Goal: Task Accomplishment & Management: Use online tool/utility

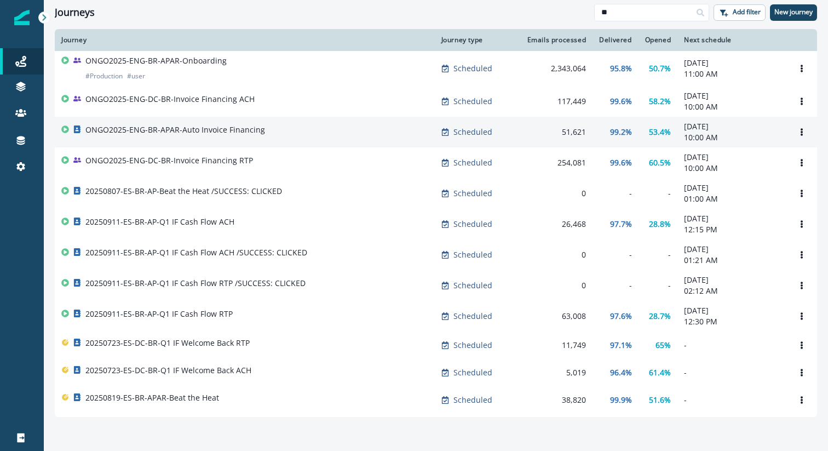
click at [249, 131] on p "ONGO2025-ENG-BR-APAR-Auto Invoice Financing" at bounding box center [175, 129] width 180 height 11
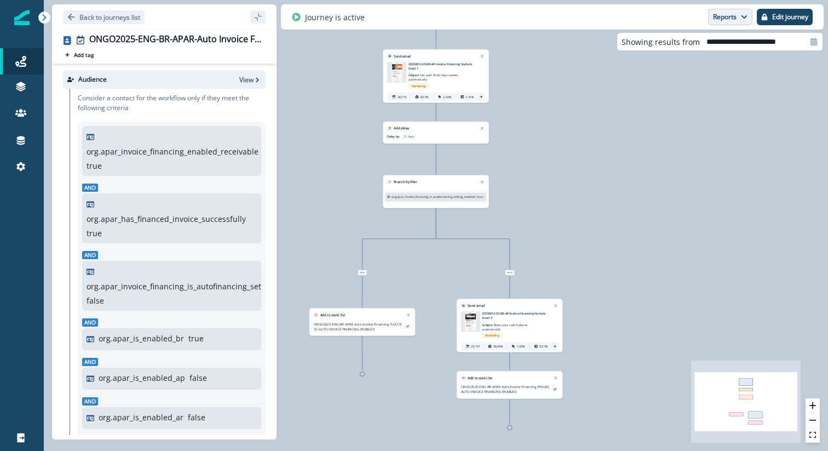
click at [737, 25] on button "Reports" at bounding box center [730, 17] width 44 height 16
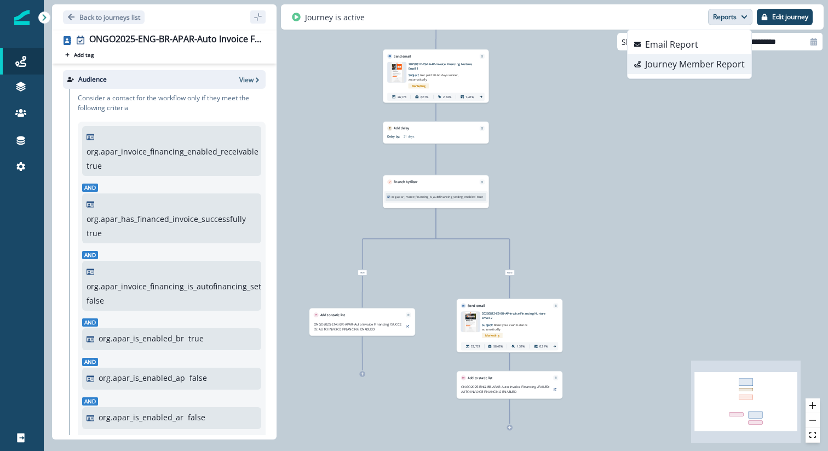
click at [719, 66] on p "Journey Member Report" at bounding box center [695, 64] width 100 height 13
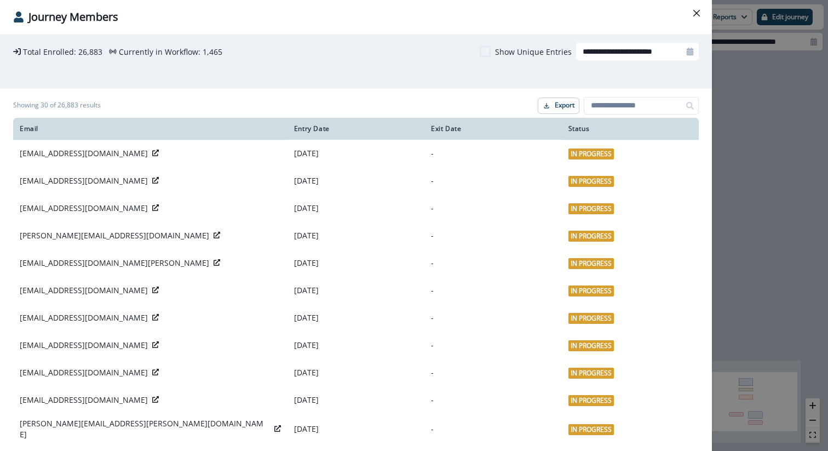
click at [687, 54] on icon at bounding box center [690, 52] width 7 height 8
select select "*"
select select "****"
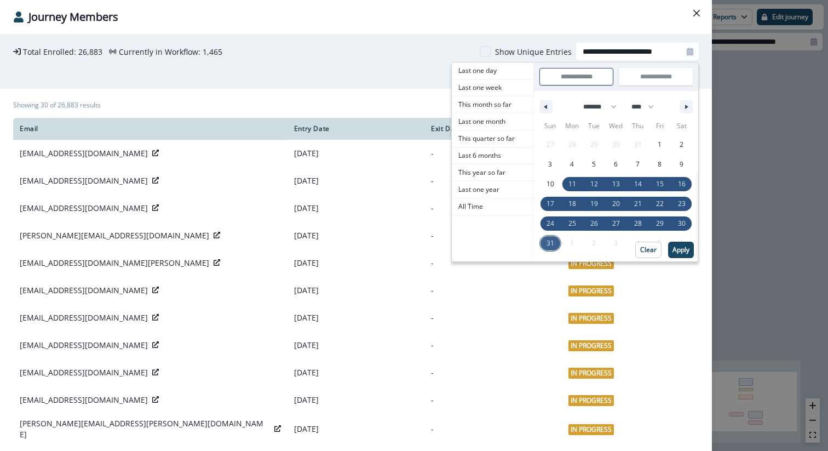
click at [547, 239] on span "31" at bounding box center [551, 243] width 8 height 20
type input "**********"
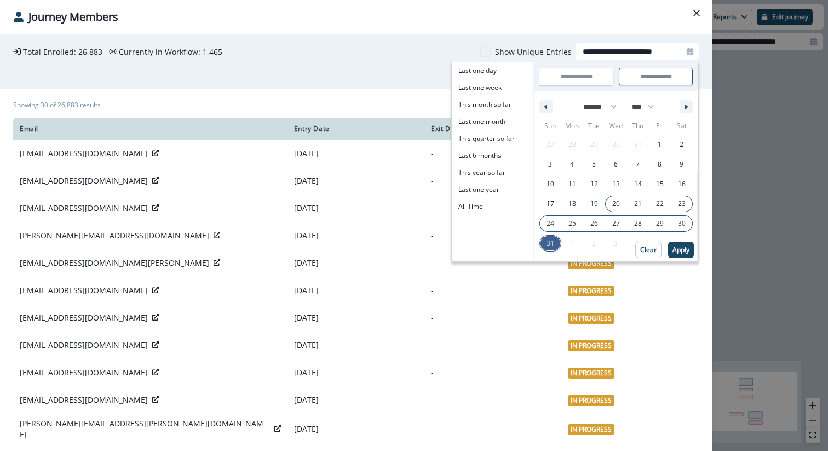
click at [614, 203] on span "20" at bounding box center [616, 204] width 22 height 14
type input "**********"
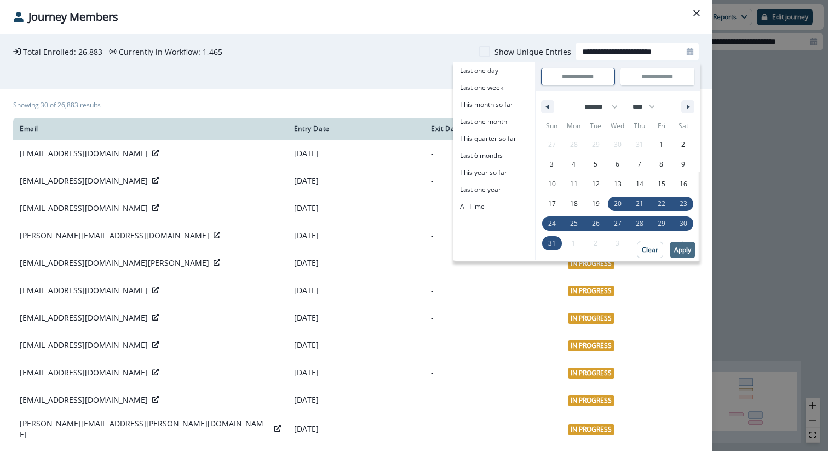
click at [677, 248] on p "Apply" at bounding box center [682, 250] width 17 height 8
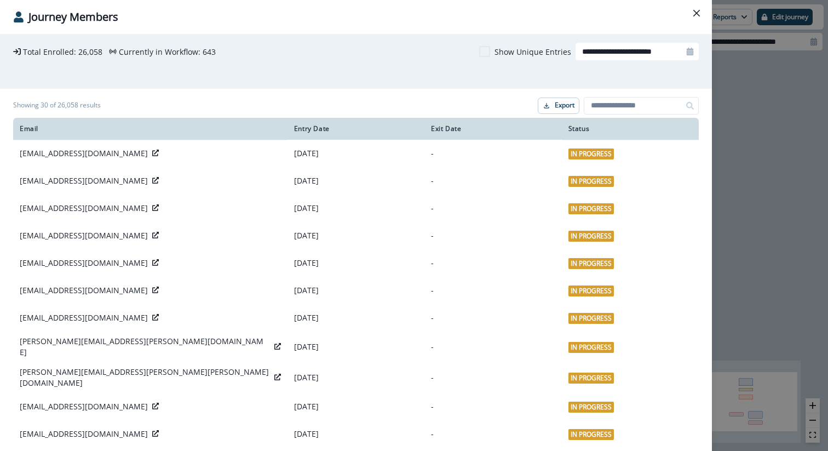
click at [284, 78] on div "**********" at bounding box center [356, 61] width 712 height 55
click at [764, 156] on div "**********" at bounding box center [414, 225] width 828 height 451
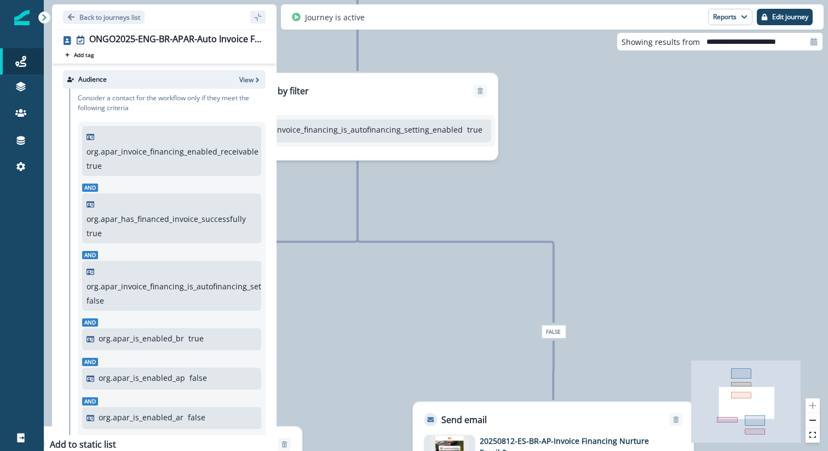
drag, startPoint x: 542, startPoint y: 165, endPoint x: 697, endPoint y: 201, distance: 159.1
click at [697, 201] on div "26,883 contacts have entered the journey Send email Email asset changed, journe…" at bounding box center [436, 225] width 785 height 451
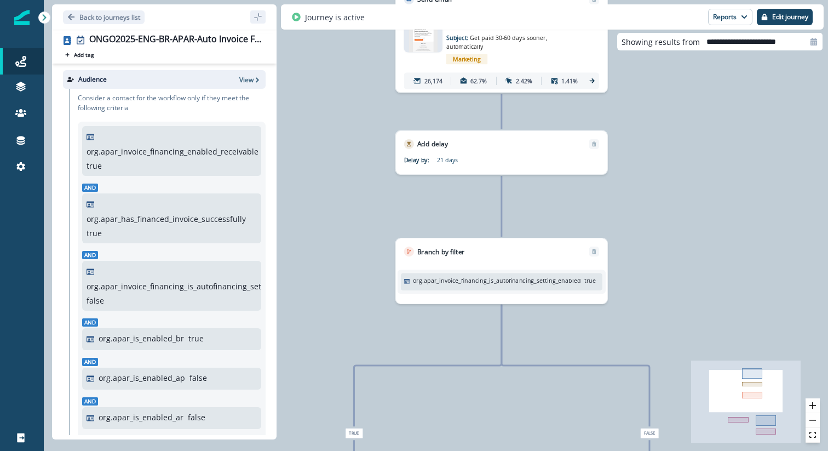
drag, startPoint x: 655, startPoint y: 177, endPoint x: 665, endPoint y: 263, distance: 86.6
click at [665, 263] on div "26,883 contacts have entered the journey Send email Email asset changed, journe…" at bounding box center [436, 225] width 785 height 451
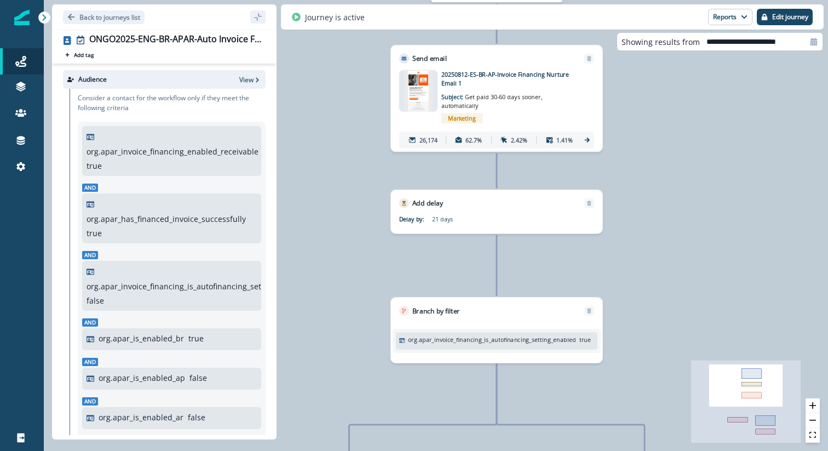
drag, startPoint x: 665, startPoint y: 179, endPoint x: 660, endPoint y: 238, distance: 59.4
click at [660, 238] on div "26,883 contacts have entered the journey Send email Email asset changed, journe…" at bounding box center [436, 225] width 785 height 451
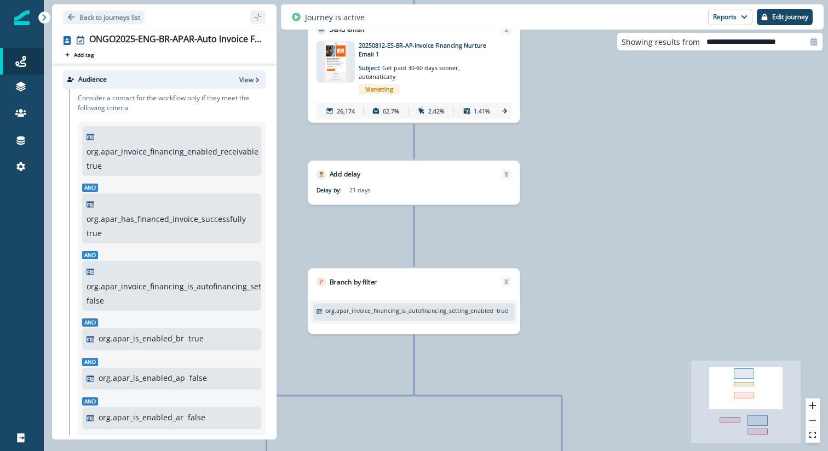
drag, startPoint x: 672, startPoint y: 202, endPoint x: 589, endPoint y: 173, distance: 87.7
click at [589, 173] on div "26,883 contacts have entered the journey Send email Email asset changed, journe…" at bounding box center [436, 225] width 785 height 451
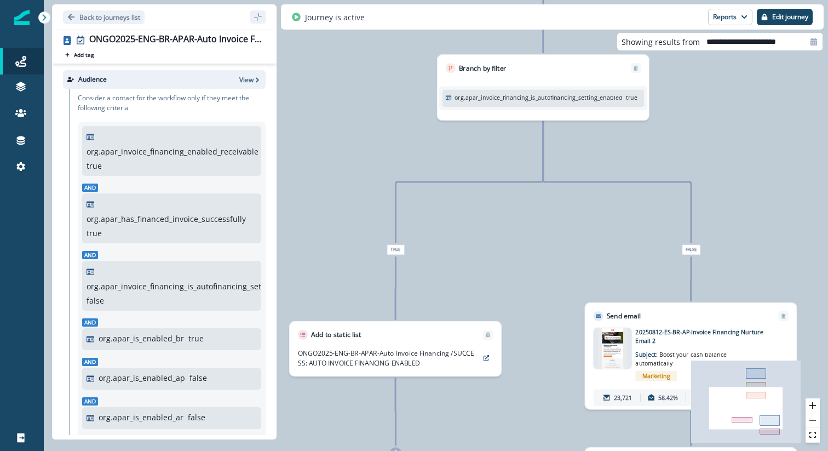
drag, startPoint x: 590, startPoint y: 236, endPoint x: 716, endPoint y: 143, distance: 156.4
click at [716, 143] on div "26,883 contacts have entered the journey Send email Email asset changed, journe…" at bounding box center [436, 225] width 785 height 451
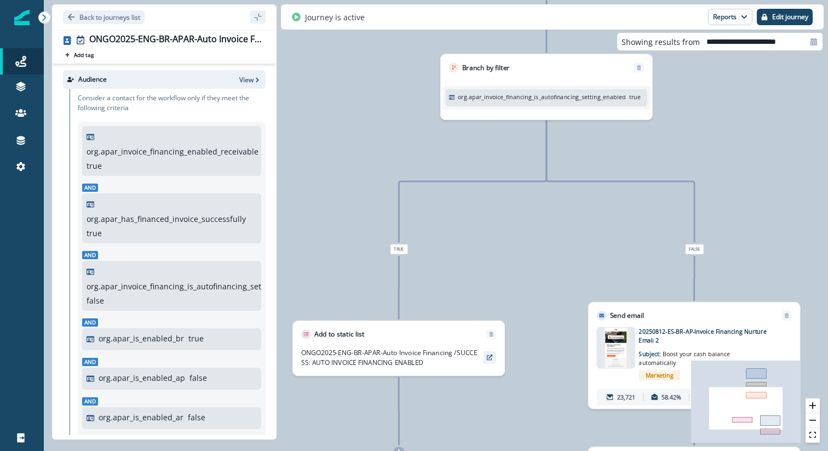
click at [490, 355] on icon "preview" at bounding box center [490, 357] width 6 height 6
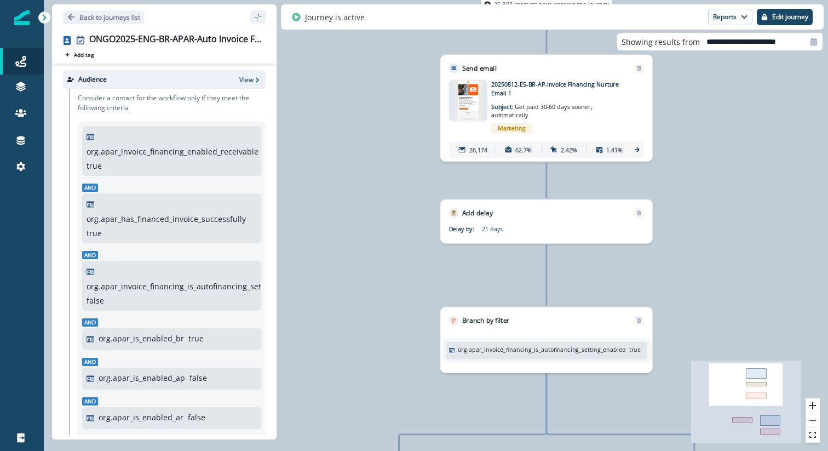
click at [637, 151] on icon at bounding box center [637, 150] width 8 height 8
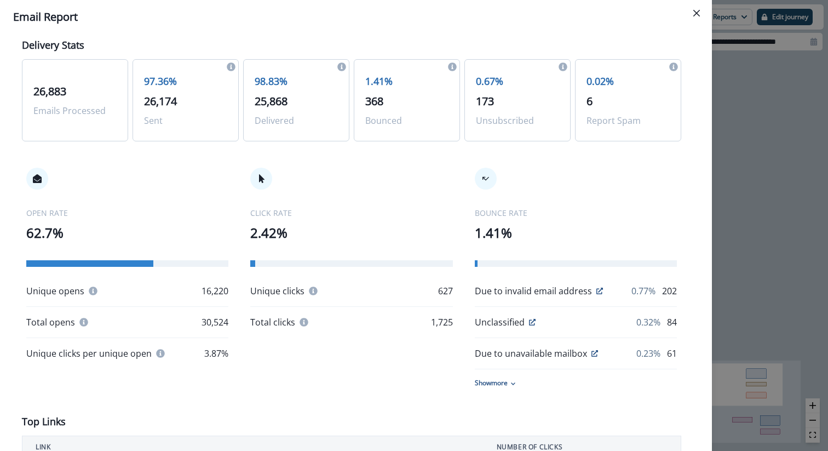
scroll to position [86, 0]
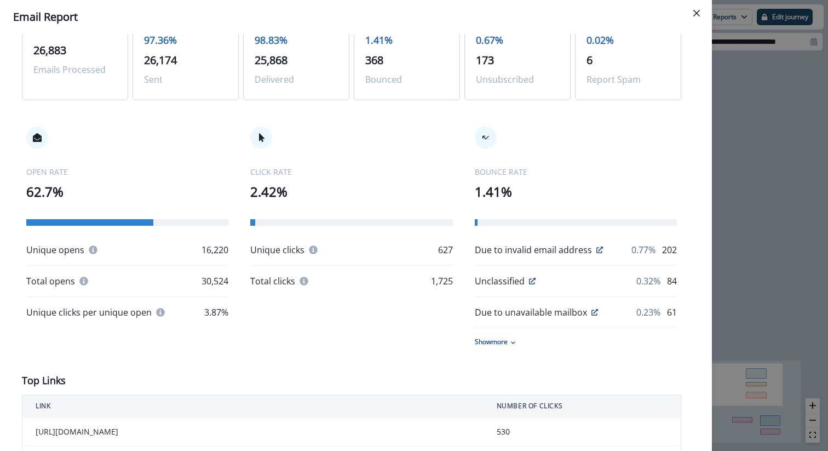
click at [439, 250] on p "627" at bounding box center [445, 249] width 15 height 13
copy p "627"
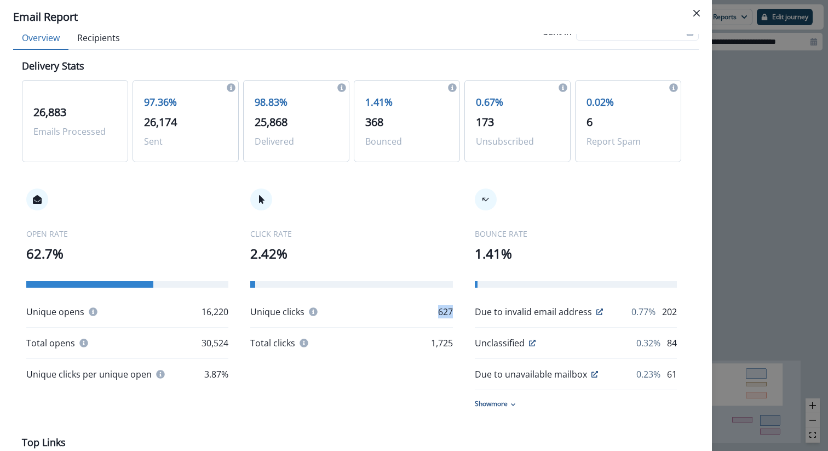
scroll to position [5, 0]
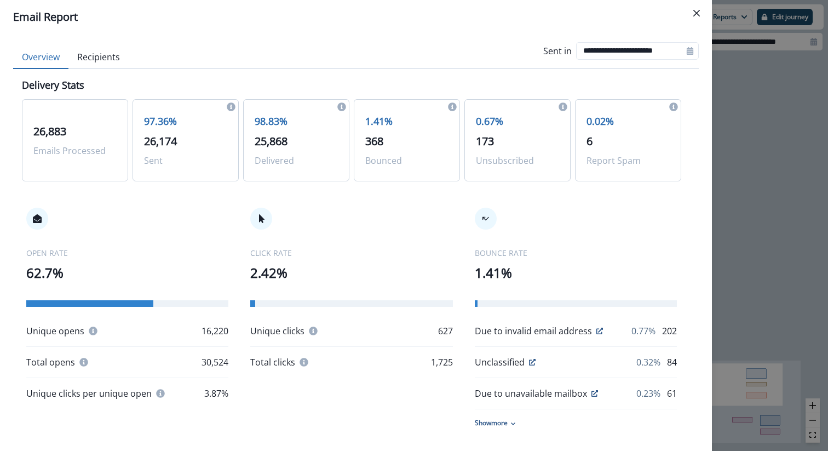
click at [687, 50] on icon at bounding box center [690, 51] width 7 height 8
select select "*"
select select "****"
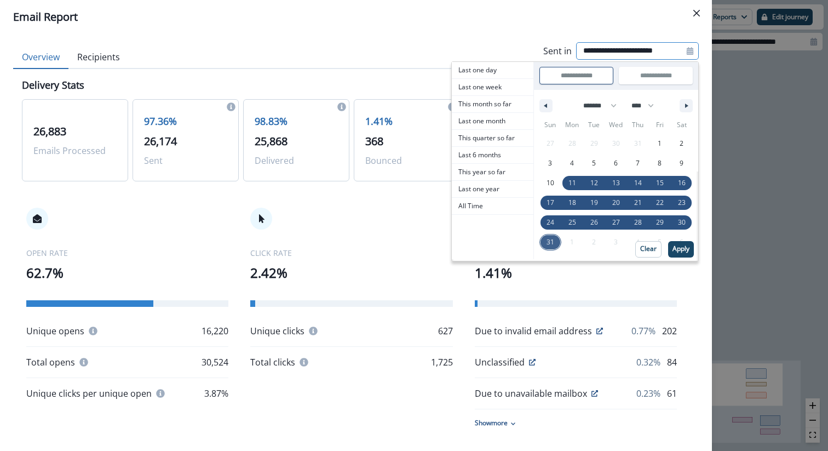
click at [547, 239] on span "31" at bounding box center [551, 242] width 8 height 20
type input "**********"
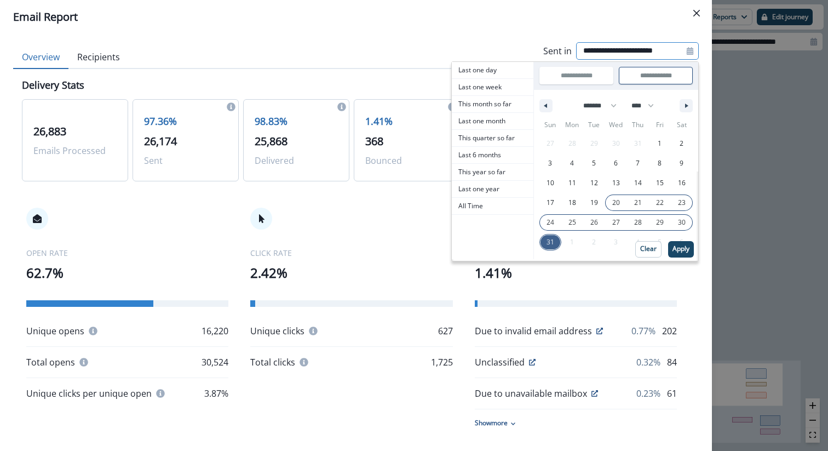
click at [613, 201] on span "20" at bounding box center [617, 203] width 8 height 20
type input "**********"
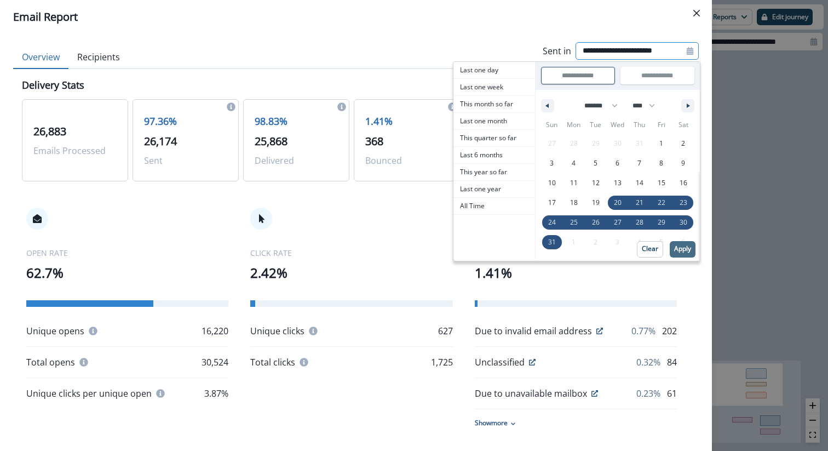
click at [676, 247] on p "Apply" at bounding box center [682, 249] width 17 height 8
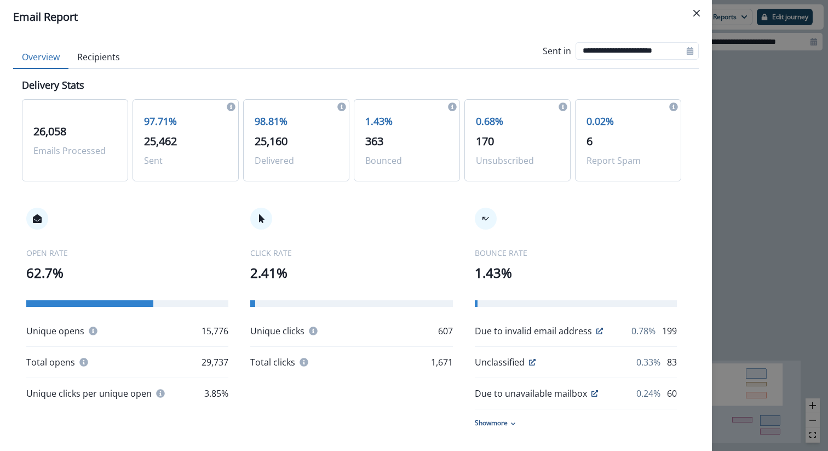
click at [438, 331] on p "607" at bounding box center [445, 330] width 15 height 13
copy p "607"
click at [725, 178] on div "**********" at bounding box center [414, 225] width 828 height 451
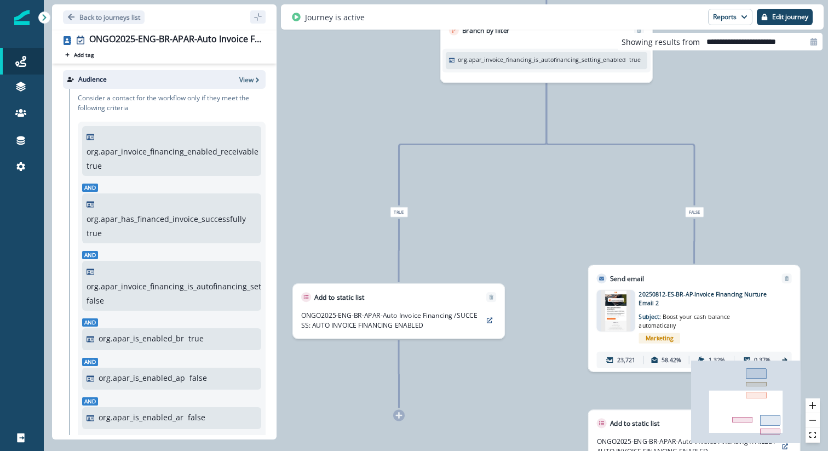
click at [561, 59] on p "org.apar_invoice_financing_is_autofinancing_setting_enabled" at bounding box center [542, 59] width 168 height 9
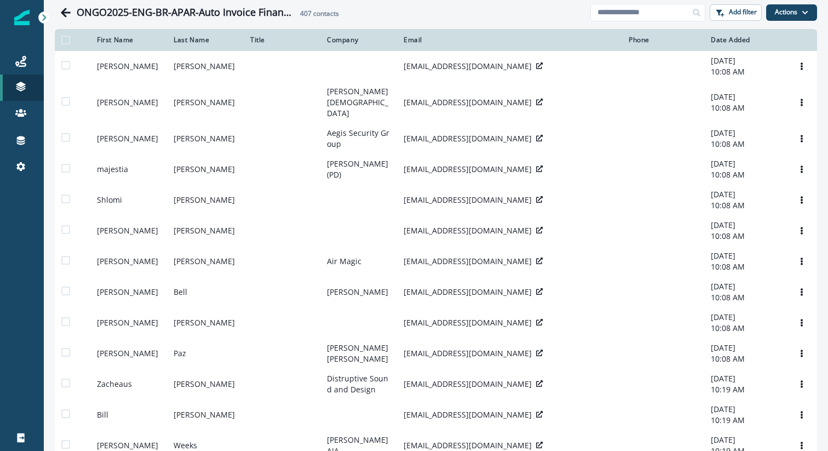
click at [733, 43] on div "Date Added" at bounding box center [745, 40] width 69 height 9
click at [778, 12] on button "Actions" at bounding box center [791, 12] width 51 height 16
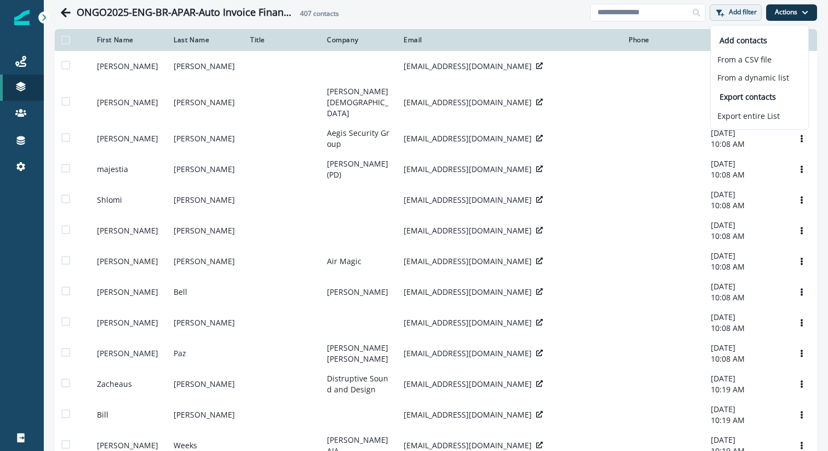
click at [730, 15] on p "Add filter" at bounding box center [743, 12] width 28 height 8
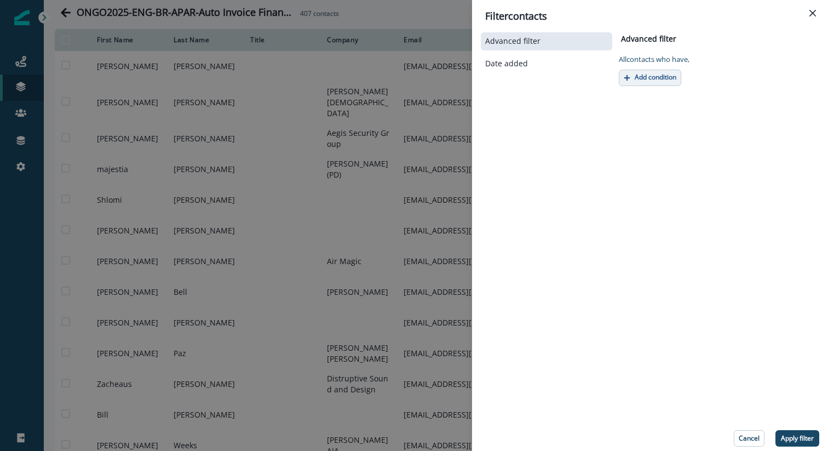
click at [666, 76] on p "Add condition" at bounding box center [656, 77] width 42 height 8
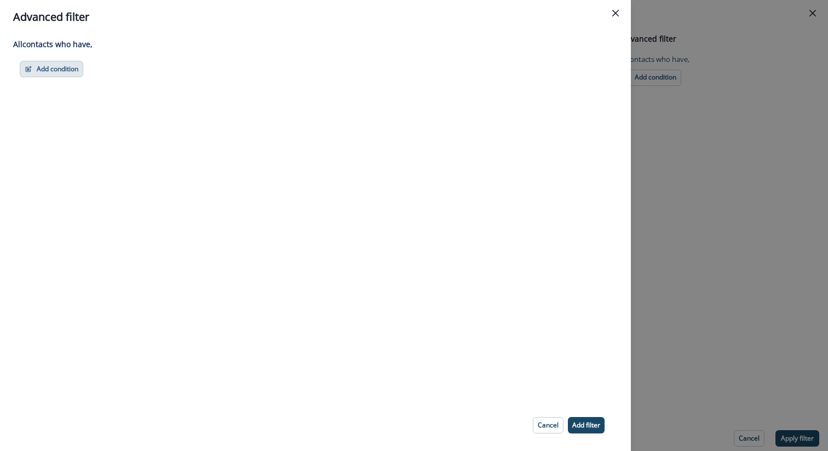
click at [77, 73] on button "Add condition" at bounding box center [52, 69] width 64 height 16
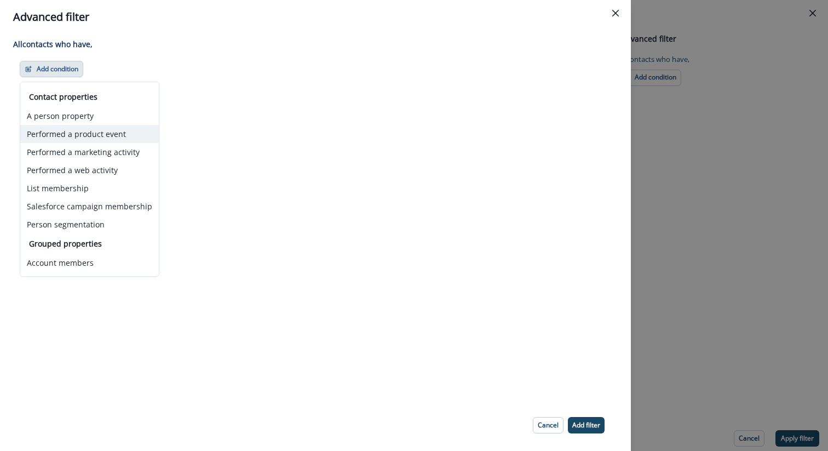
click at [117, 128] on button "Performed a product event" at bounding box center [89, 134] width 139 height 18
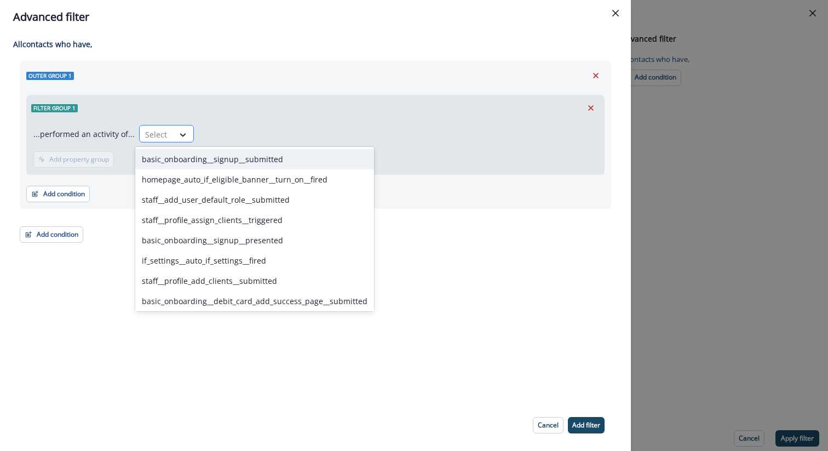
click at [178, 133] on icon at bounding box center [183, 134] width 10 height 11
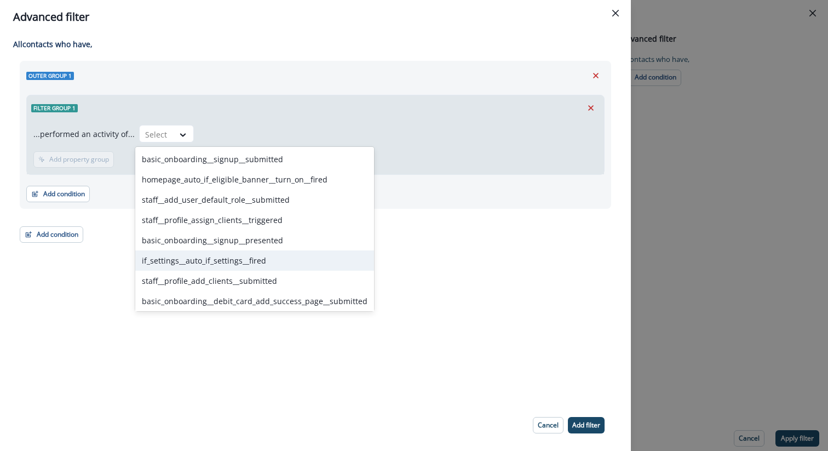
click at [211, 259] on div "if_settings__auto_if_settings__fired" at bounding box center [254, 260] width 239 height 20
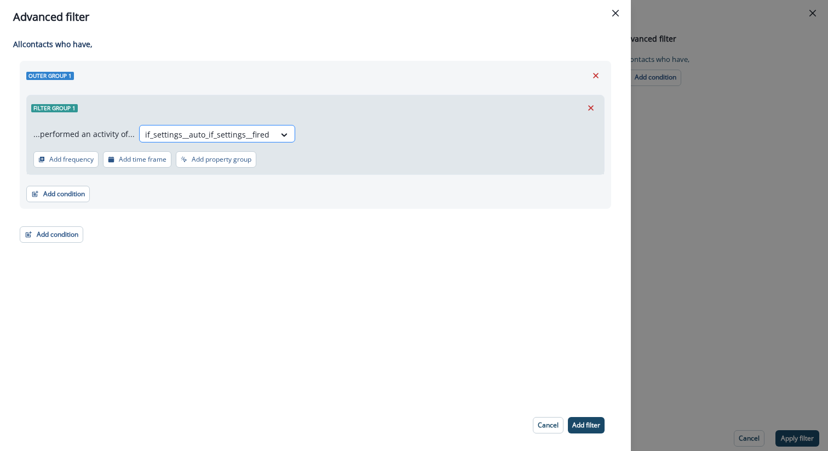
click at [244, 138] on div at bounding box center [207, 135] width 124 height 14
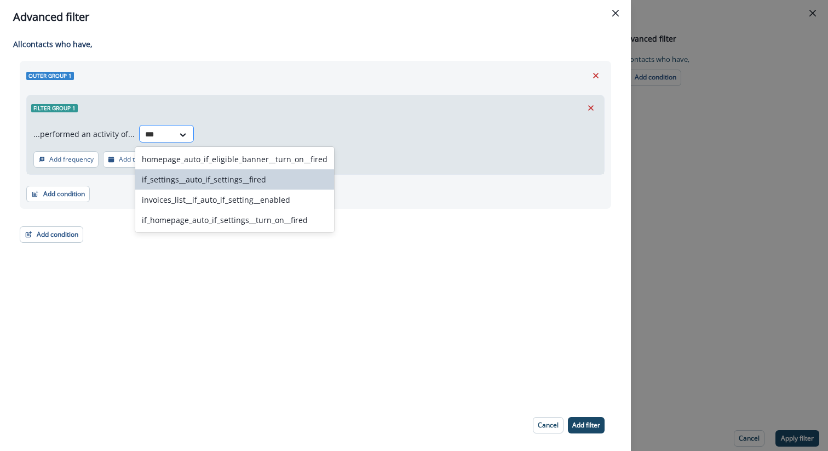
type input "****"
click at [237, 192] on div "invoices_list__if_auto_if_setting__enabled" at bounding box center [234, 200] width 199 height 20
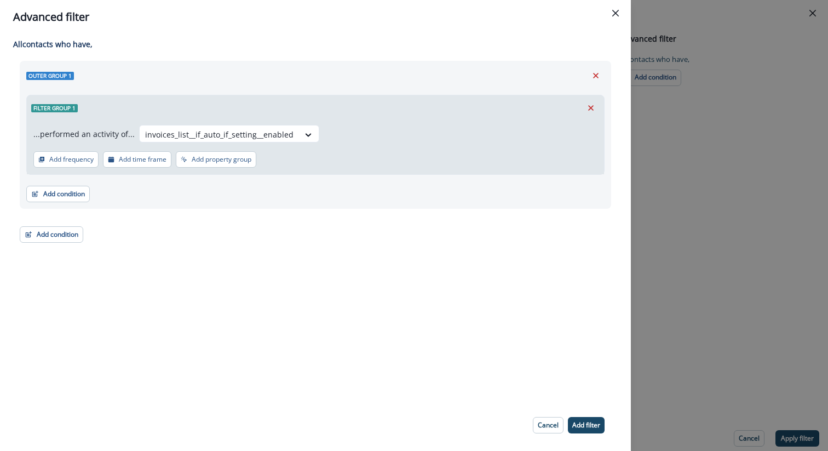
click at [237, 199] on div "Add condition Contact properties A person property Performed a product event Pe…" at bounding box center [315, 188] width 579 height 27
click at [136, 164] on button "Add time frame" at bounding box center [137, 159] width 68 height 16
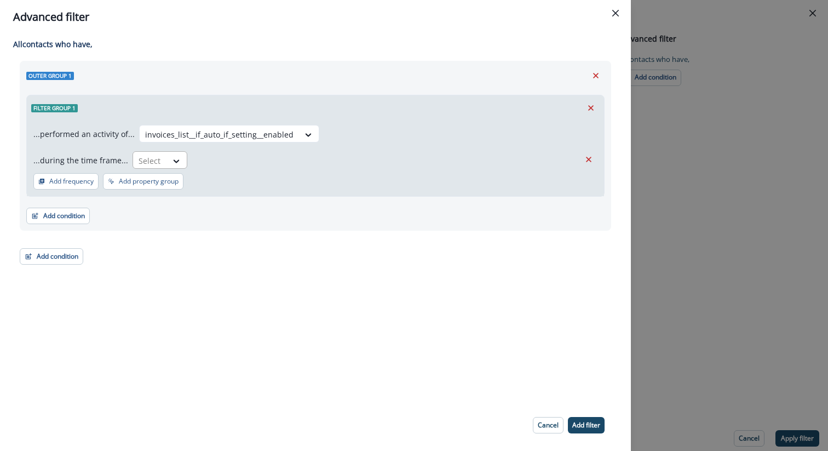
click at [149, 162] on div at bounding box center [150, 161] width 23 height 14
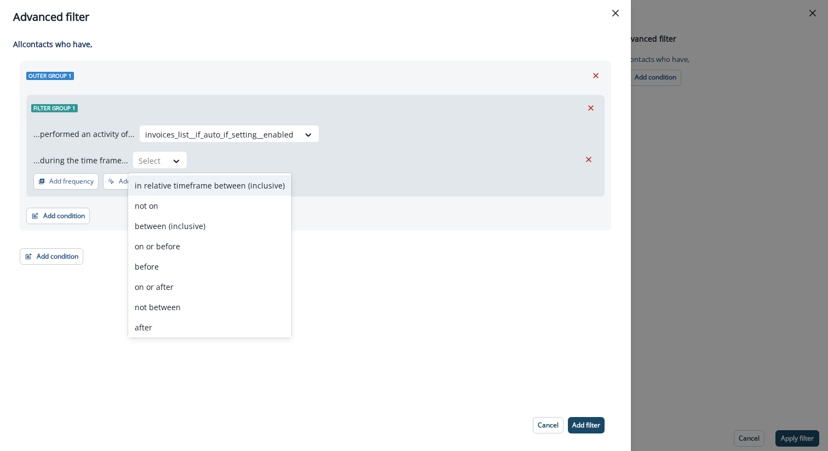
click at [162, 181] on div "in relative timeframe between (inclusive)" at bounding box center [209, 185] width 163 height 20
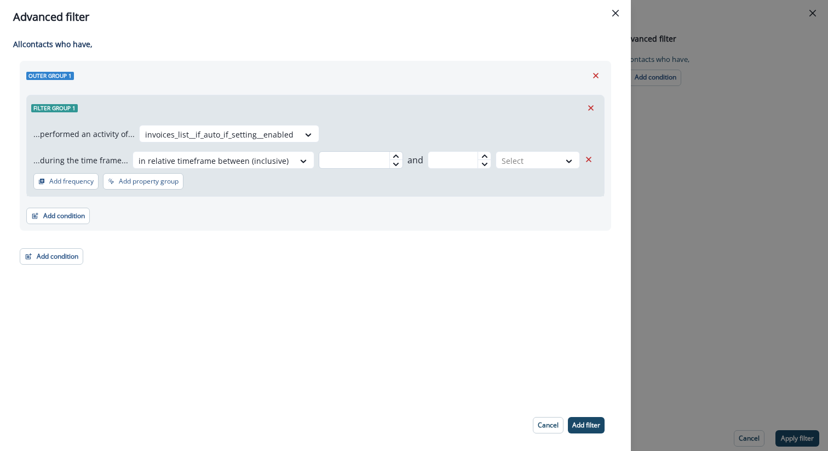
click at [360, 160] on input "text" at bounding box center [361, 160] width 84 height 18
type input "**"
click at [393, 165] on icon at bounding box center [395, 163] width 5 height 3
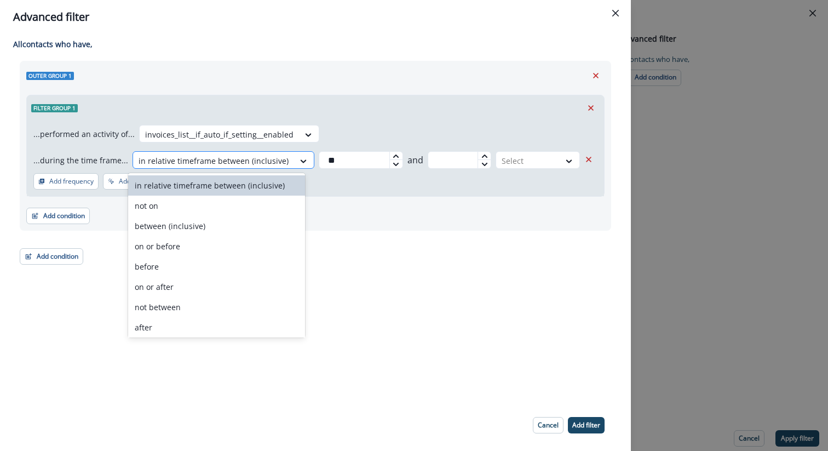
click at [274, 160] on div at bounding box center [214, 161] width 150 height 14
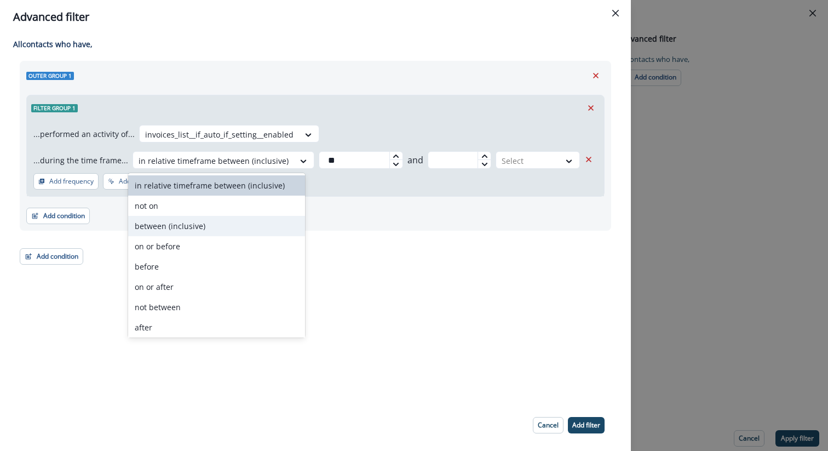
click at [210, 221] on div "between (inclusive)" at bounding box center [216, 226] width 176 height 20
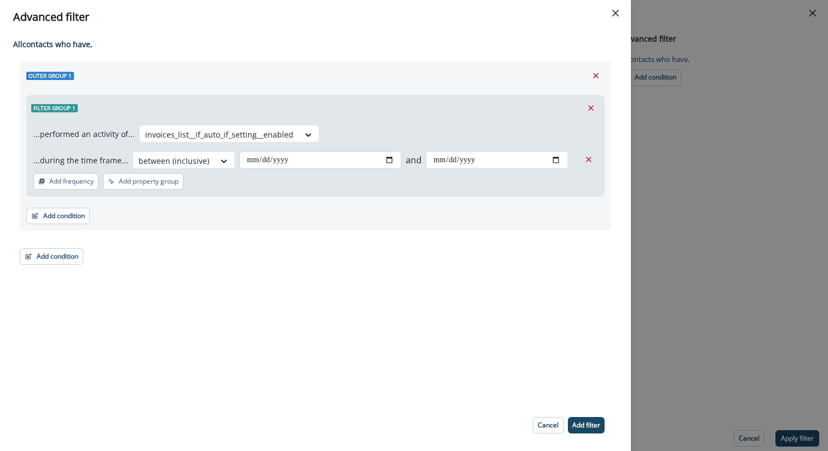
click at [283, 164] on input "date" at bounding box center [320, 160] width 162 height 18
click at [239, 160] on input "date" at bounding box center [320, 160] width 162 height 18
click at [244, 161] on input "date" at bounding box center [320, 160] width 162 height 18
type input "**********"
click at [434, 162] on input "date" at bounding box center [497, 160] width 142 height 18
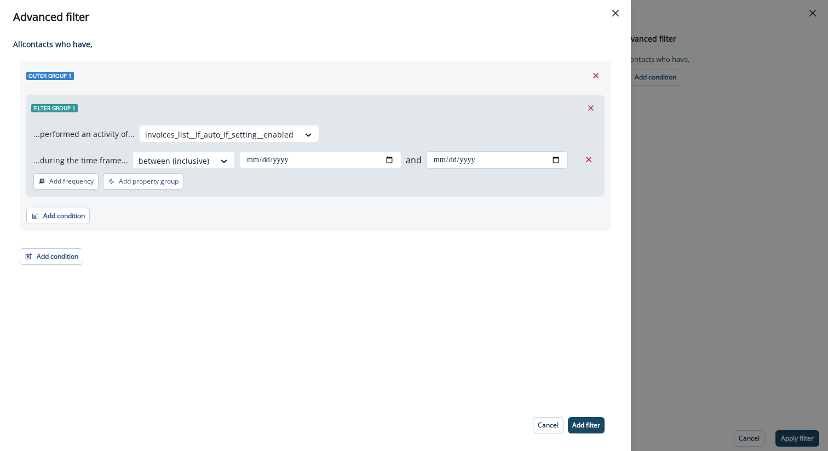
type input "**********"
click at [419, 394] on div "**********" at bounding box center [315, 216] width 631 height 365
click at [586, 426] on p "Add filter" at bounding box center [587, 425] width 28 height 8
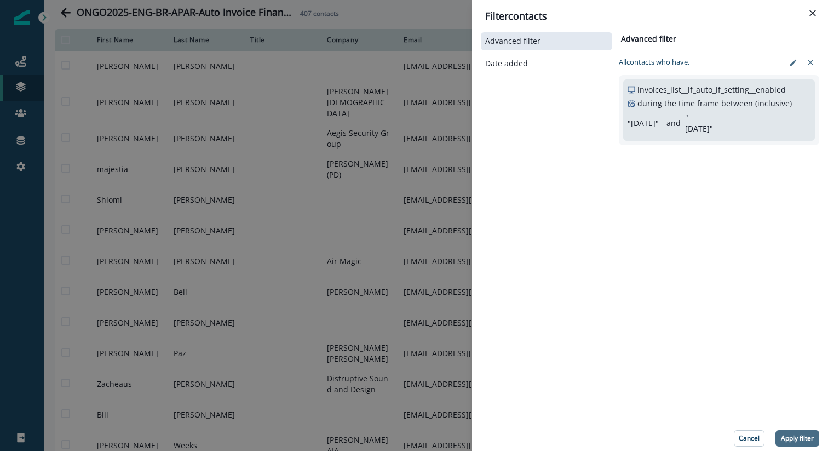
click at [797, 443] on button "Apply filter" at bounding box center [798, 438] width 44 height 16
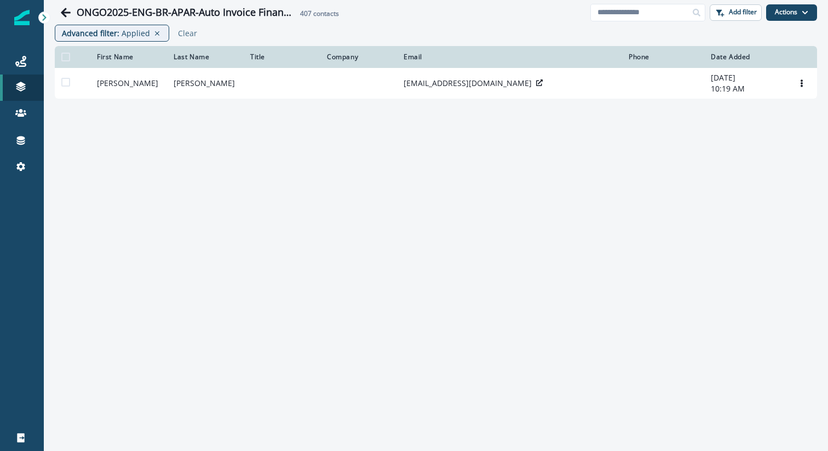
click at [156, 34] on icon at bounding box center [157, 34] width 10 height 8
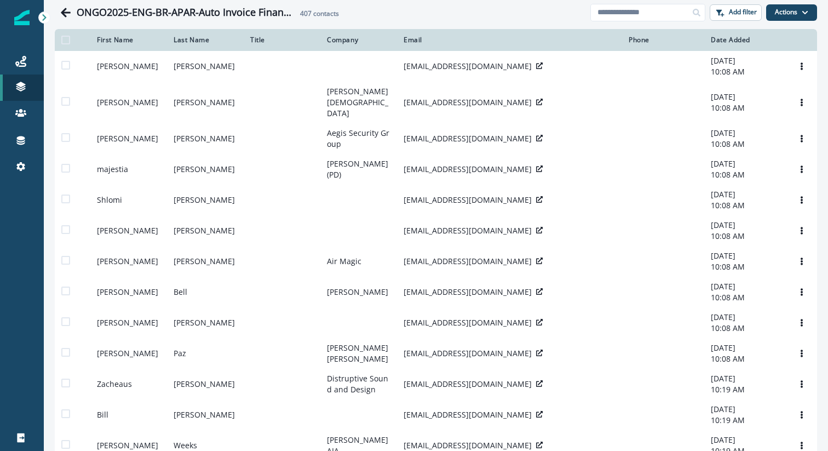
click at [488, 19] on div "ONGO2025-ENG-BR-APAR-Auto Invoice Financing /SUCCESS: AUTO INVOICE FINANCING EN…" at bounding box center [323, 13] width 536 height 22
click at [45, 16] on icon at bounding box center [45, 18] width 8 height 8
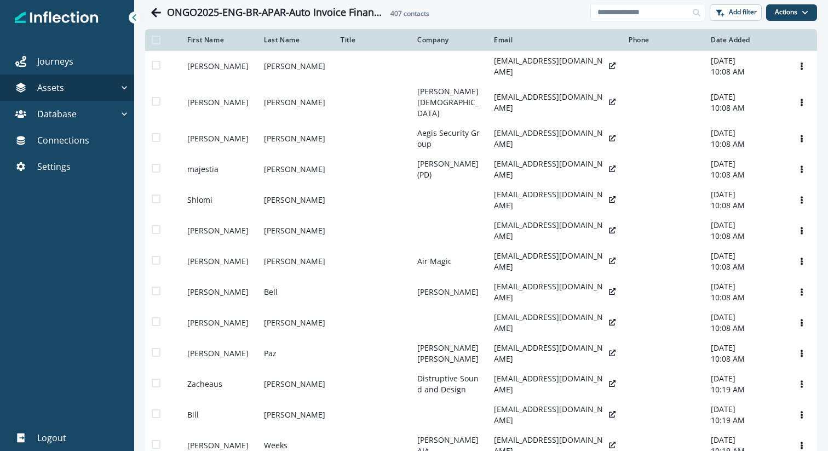
click at [133, 16] on icon at bounding box center [135, 17] width 4 height 7
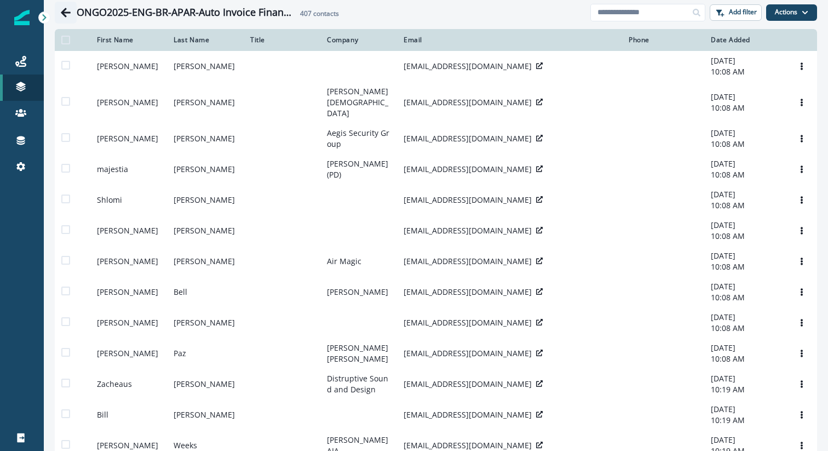
click at [67, 12] on icon "Go back" at bounding box center [66, 12] width 10 height 9
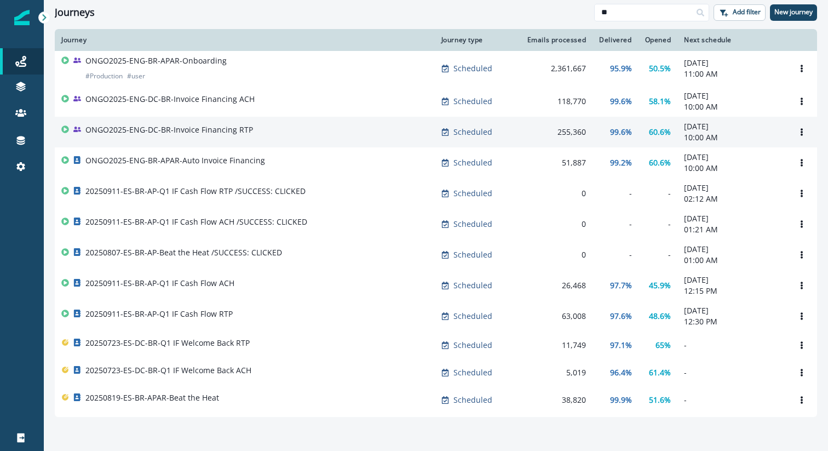
click at [274, 125] on div "ONGO2025-ENG-DC-BR-Invoice Financing RTP" at bounding box center [244, 131] width 367 height 15
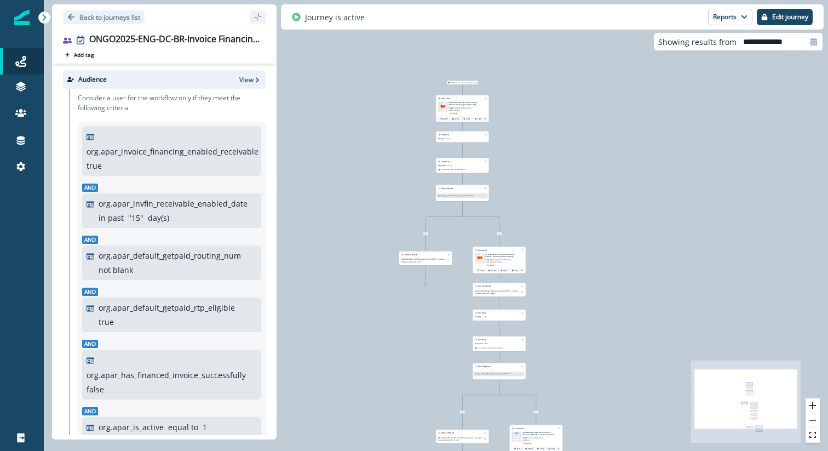
drag, startPoint x: 502, startPoint y: 93, endPoint x: 547, endPoint y: 153, distance: 75.2
click at [547, 153] on div "24,598 users have entered the journey Send email Email asset changed, journey r…" at bounding box center [436, 225] width 785 height 451
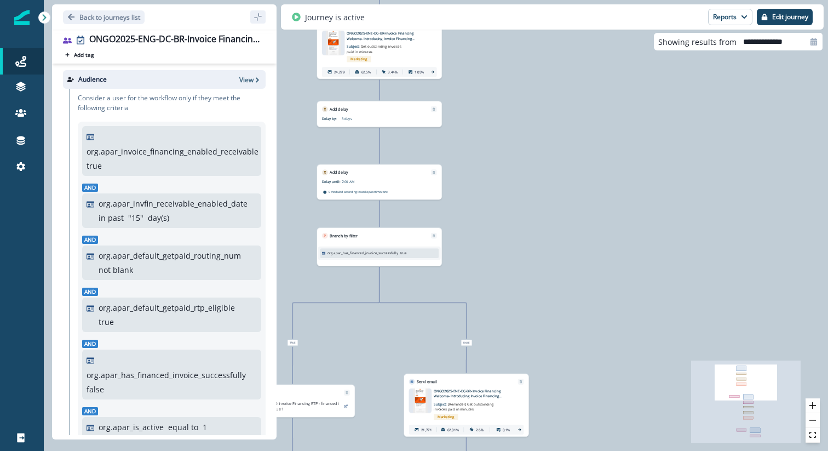
drag, startPoint x: 498, startPoint y: 194, endPoint x: 539, endPoint y: 182, distance: 42.5
click at [539, 182] on div "24,598 users have entered the journey Send email Email asset changed, journey r…" at bounding box center [436, 225] width 785 height 451
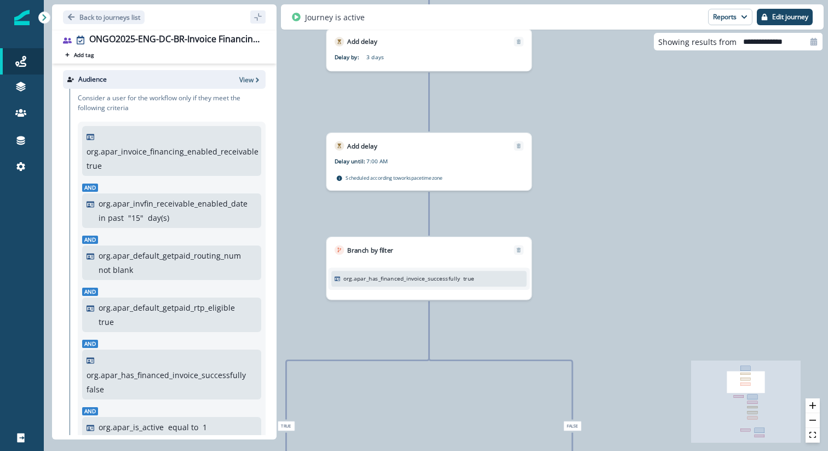
drag, startPoint x: 511, startPoint y: 127, endPoint x: 543, endPoint y: 117, distance: 33.1
click at [543, 118] on div "24,598 users have entered the journey Send email Email asset changed, journey r…" at bounding box center [436, 225] width 785 height 451
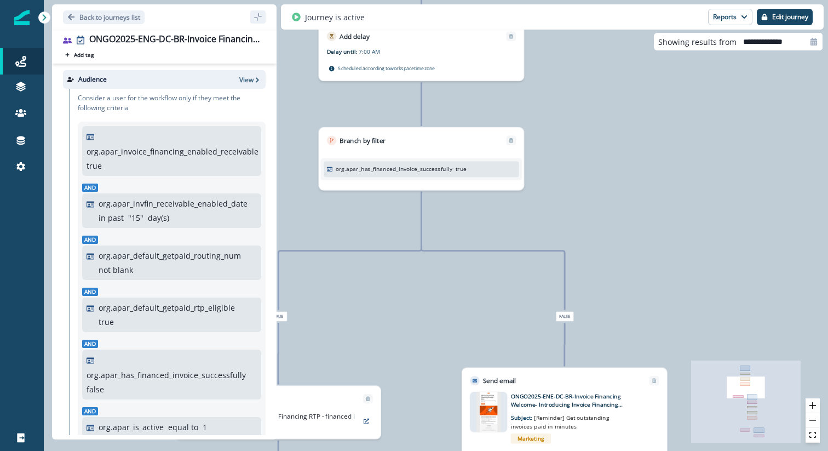
drag, startPoint x: 631, startPoint y: 340, endPoint x: 631, endPoint y: 187, distance: 152.9
click at [631, 187] on div "24,598 users have entered the journey Send email Email asset changed, journey r…" at bounding box center [436, 225] width 785 height 451
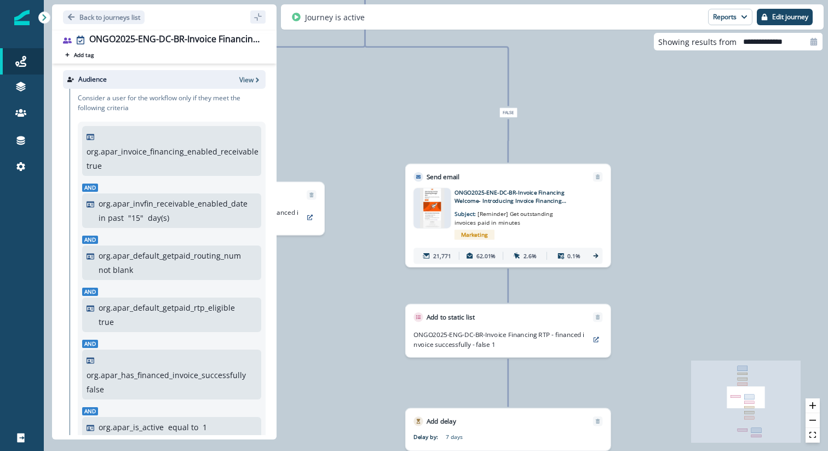
drag, startPoint x: 673, startPoint y: 204, endPoint x: 582, endPoint y: 114, distance: 128.2
click at [582, 114] on div "False" at bounding box center [509, 112] width 154 height 10
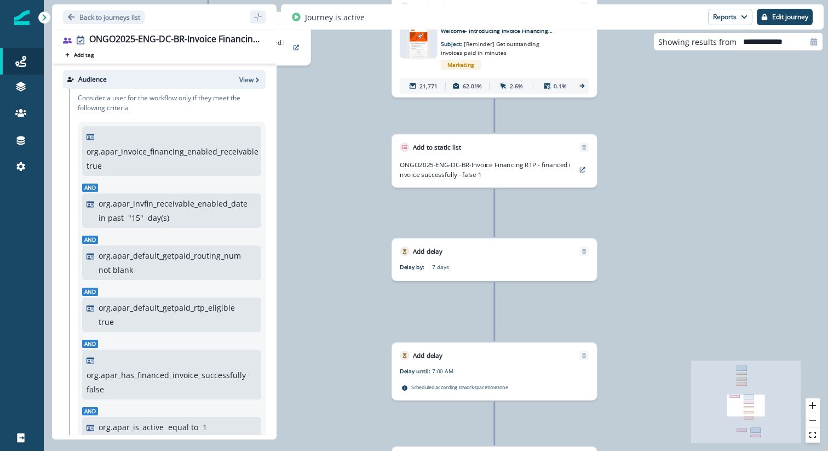
drag, startPoint x: 644, startPoint y: 276, endPoint x: 630, endPoint y: 105, distance: 170.9
click at [630, 105] on div "24,598 users have entered the journey Send email Email asset changed, journey r…" at bounding box center [436, 225] width 785 height 451
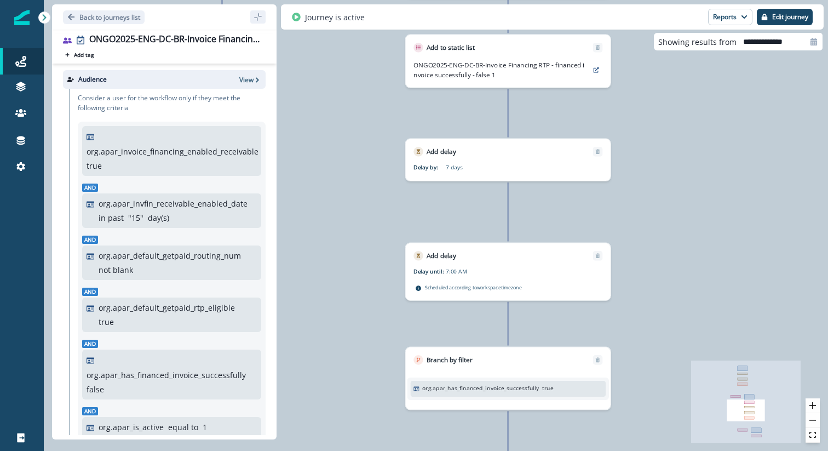
drag, startPoint x: 658, startPoint y: 240, endPoint x: 680, endPoint y: 102, distance: 139.3
click at [680, 102] on div "24,598 users have entered the journey Send email Email asset changed, journey r…" at bounding box center [436, 225] width 785 height 451
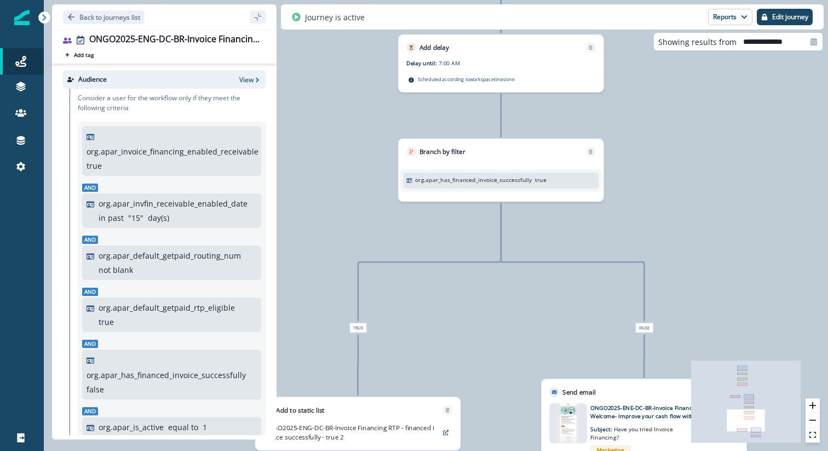
drag, startPoint x: 681, startPoint y: 279, endPoint x: 666, endPoint y: 112, distance: 168.3
click at [666, 112] on div "24,598 users have entered the journey Send email Email asset changed, journey r…" at bounding box center [436, 225] width 785 height 451
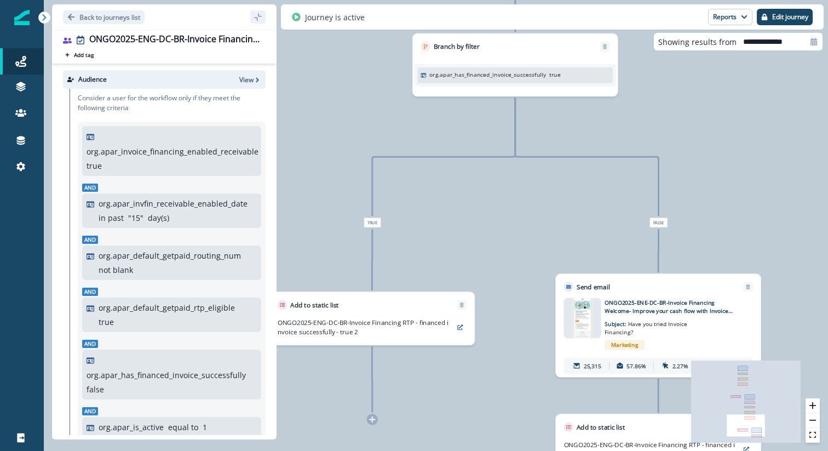
drag, startPoint x: 673, startPoint y: 208, endPoint x: 686, endPoint y: 101, distance: 108.3
click at [686, 101] on div "24,598 users have entered the journey Send email Email asset changed, journey r…" at bounding box center [436, 225] width 785 height 451
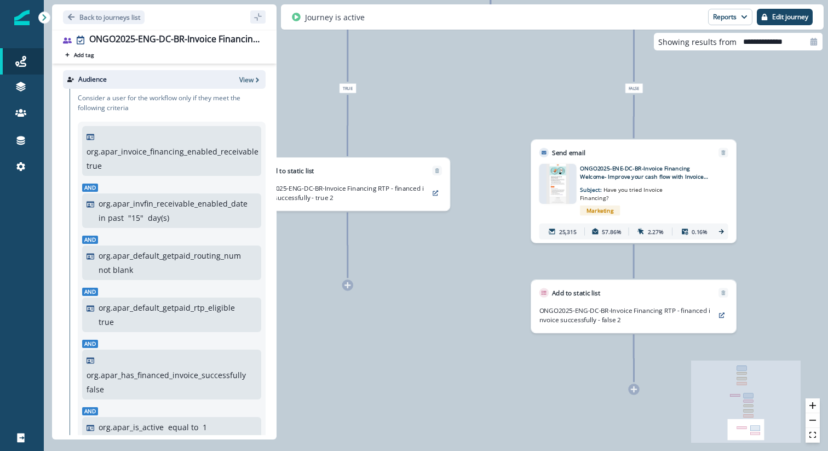
drag, startPoint x: 719, startPoint y: 185, endPoint x: 693, endPoint y: 63, distance: 124.6
click at [693, 63] on div "24,598 users have entered the journey Send email Email asset changed, journey r…" at bounding box center [436, 225] width 785 height 451
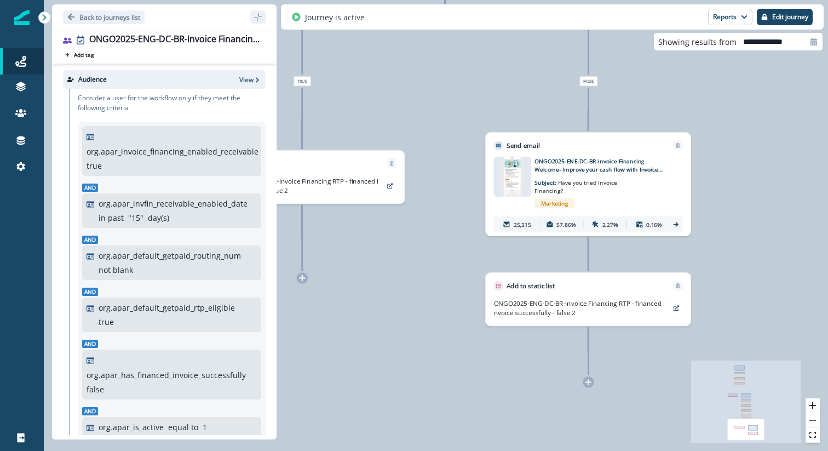
drag, startPoint x: 746, startPoint y: 203, endPoint x: 707, endPoint y: 221, distance: 43.4
click at [707, 221] on div "24,598 users have entered the journey Send email Email asset changed, journey r…" at bounding box center [436, 225] width 785 height 451
